Goal: Task Accomplishment & Management: Complete application form

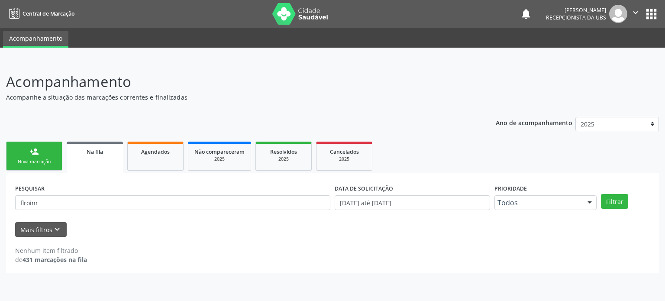
type input "flroinr"
click at [42, 158] on div "Nova marcação" at bounding box center [34, 161] width 43 height 6
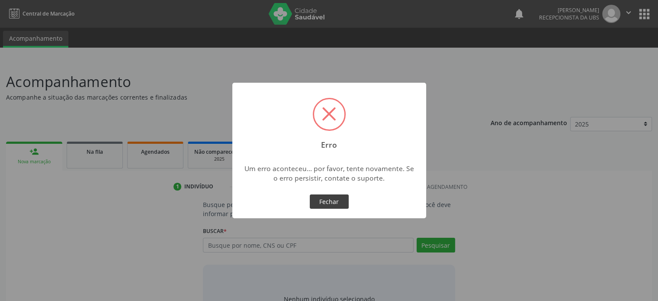
click at [332, 204] on button "Fechar" at bounding box center [329, 201] width 39 height 15
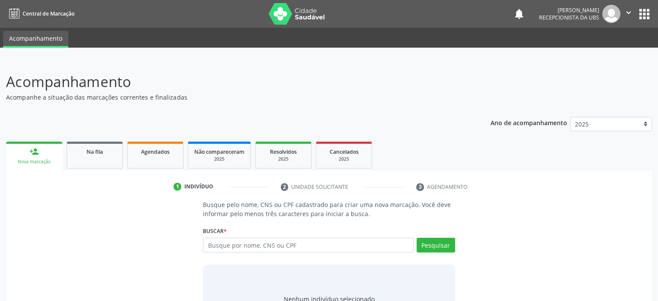
click at [6, 142] on link "person_add Nova marcação" at bounding box center [34, 156] width 56 height 29
click at [326, 204] on p "Busque pelo nome, CNS ou CPF cadastrado para criar uma nova marcação. Você deve…" at bounding box center [329, 209] width 252 height 18
click at [352, 204] on p "Busque pelo nome, CNS ou CPF cadastrado para criar uma nova marcação. Você deve…" at bounding box center [329, 209] width 252 height 18
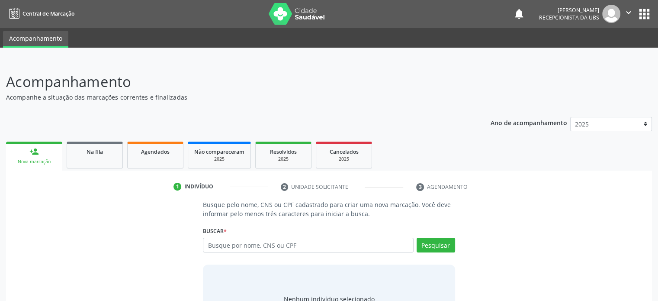
click at [471, 246] on div "Busque pelo nome, CNS ou CPF cadastrado para criar uma nova marcação. Você deve…" at bounding box center [329, 266] width 634 height 133
